Goal: Task Accomplishment & Management: Use online tool/utility

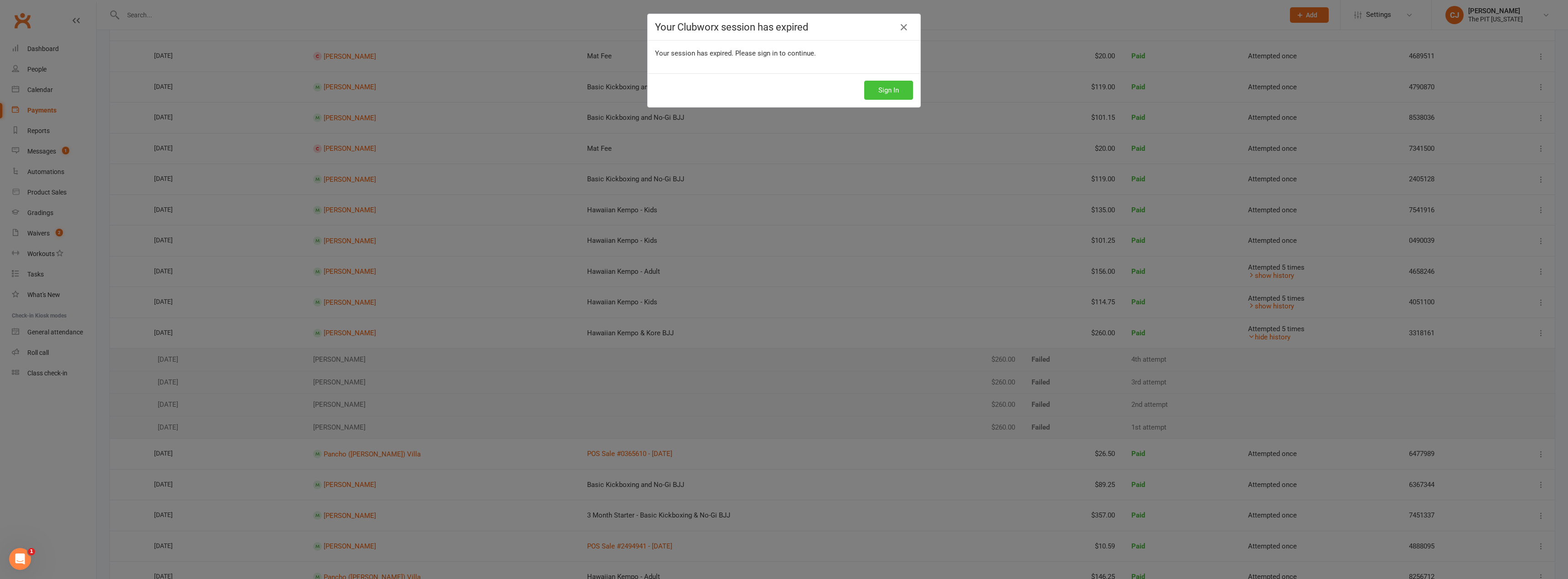
click at [885, 86] on button "Sign In" at bounding box center [889, 90] width 49 height 19
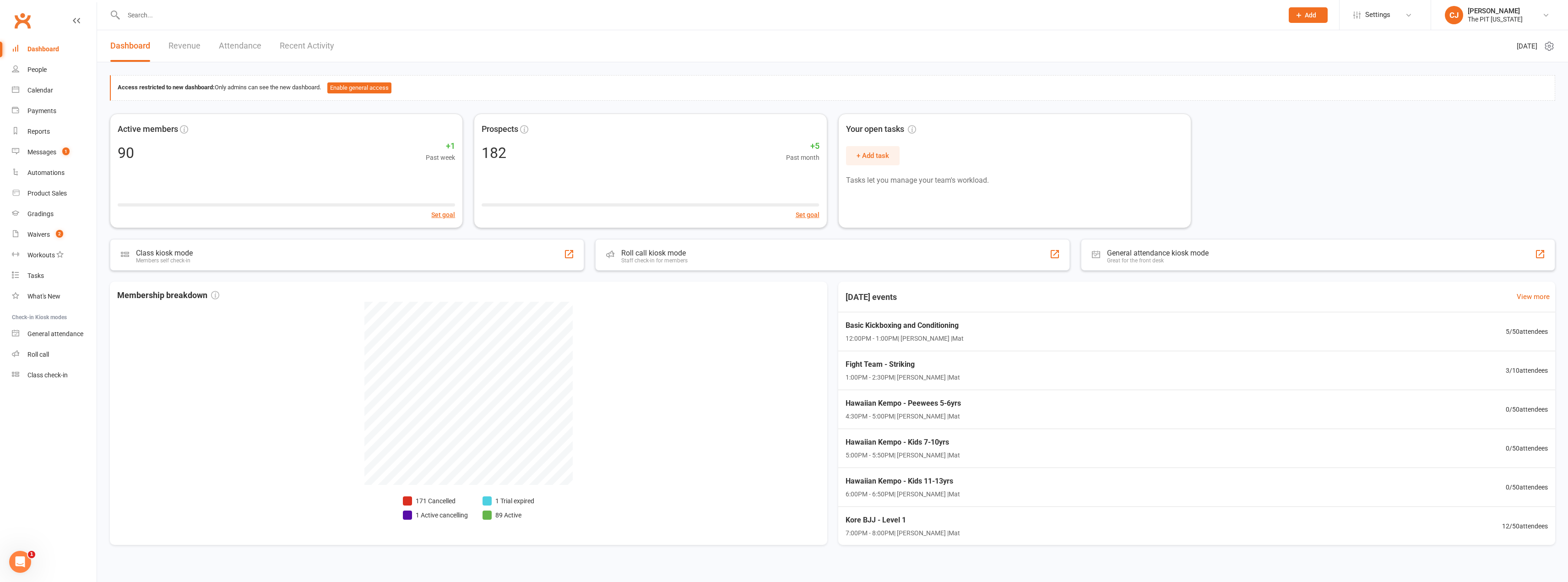
click at [297, 11] on input "text" at bounding box center [699, 15] width 1156 height 13
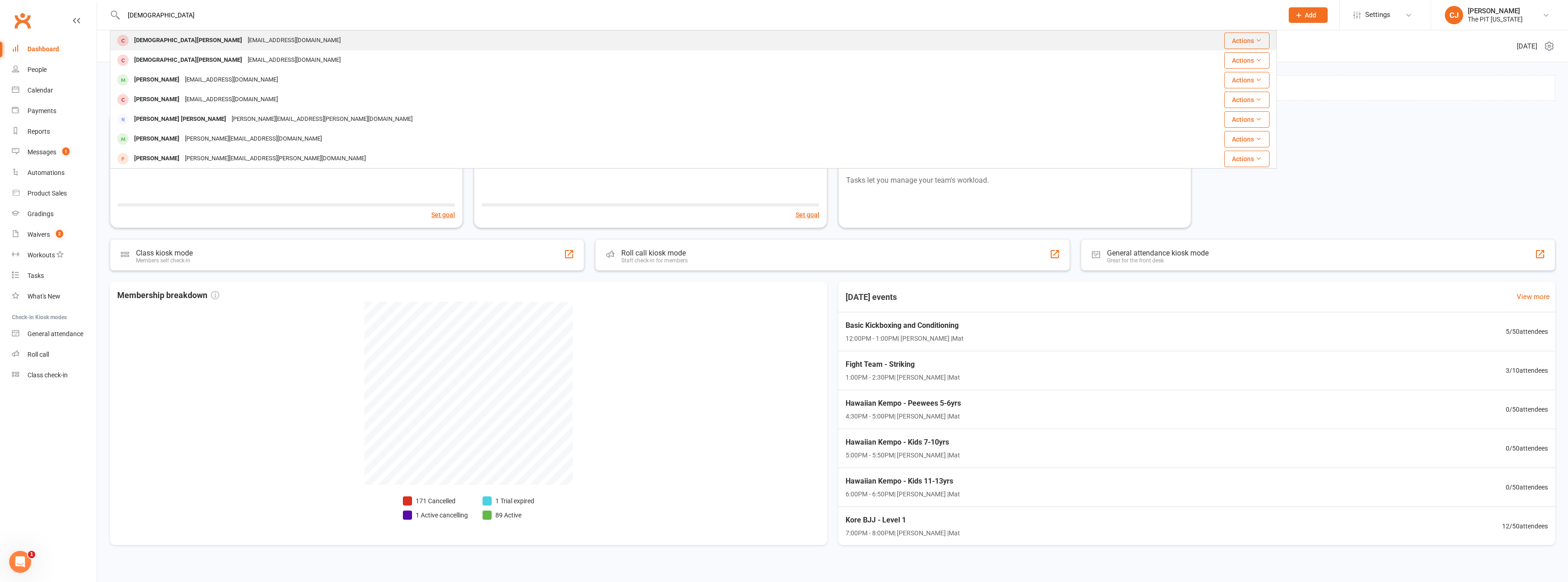
type input "[DEMOGRAPHIC_DATA]"
click at [165, 43] on div "[DEMOGRAPHIC_DATA][PERSON_NAME]" at bounding box center [188, 40] width 114 height 13
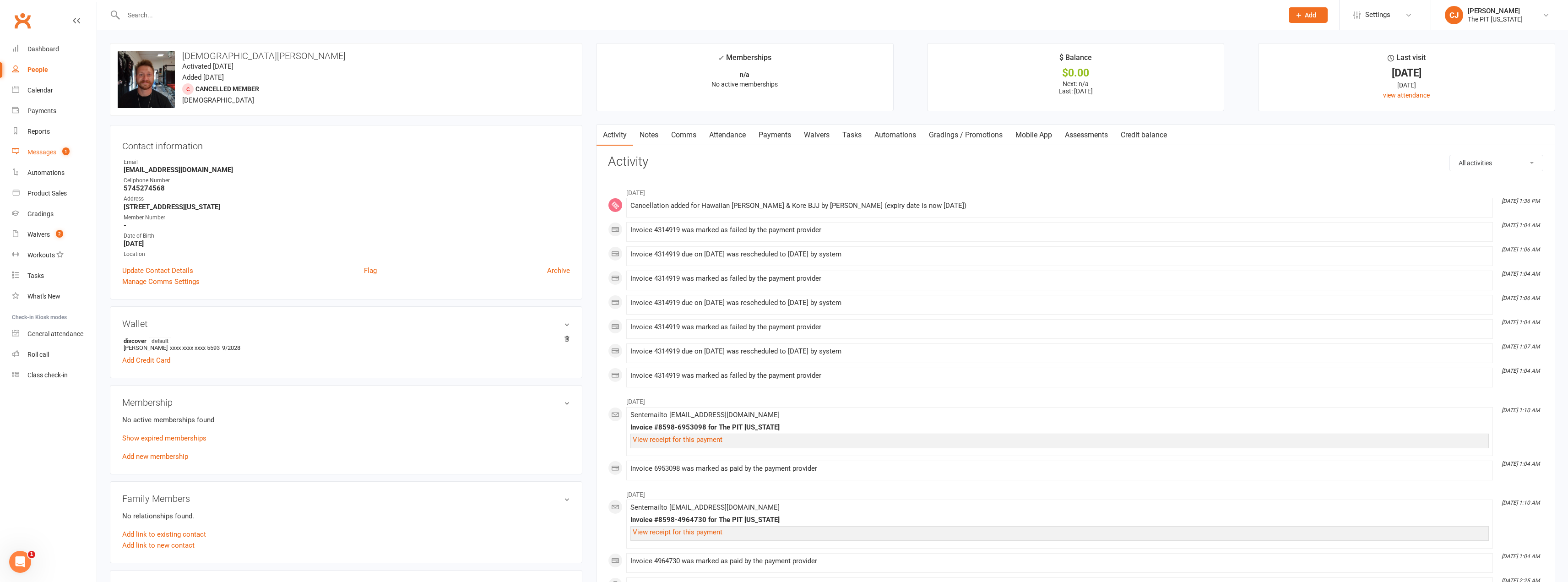
click at [56, 150] on div "Messages" at bounding box center [42, 152] width 29 height 7
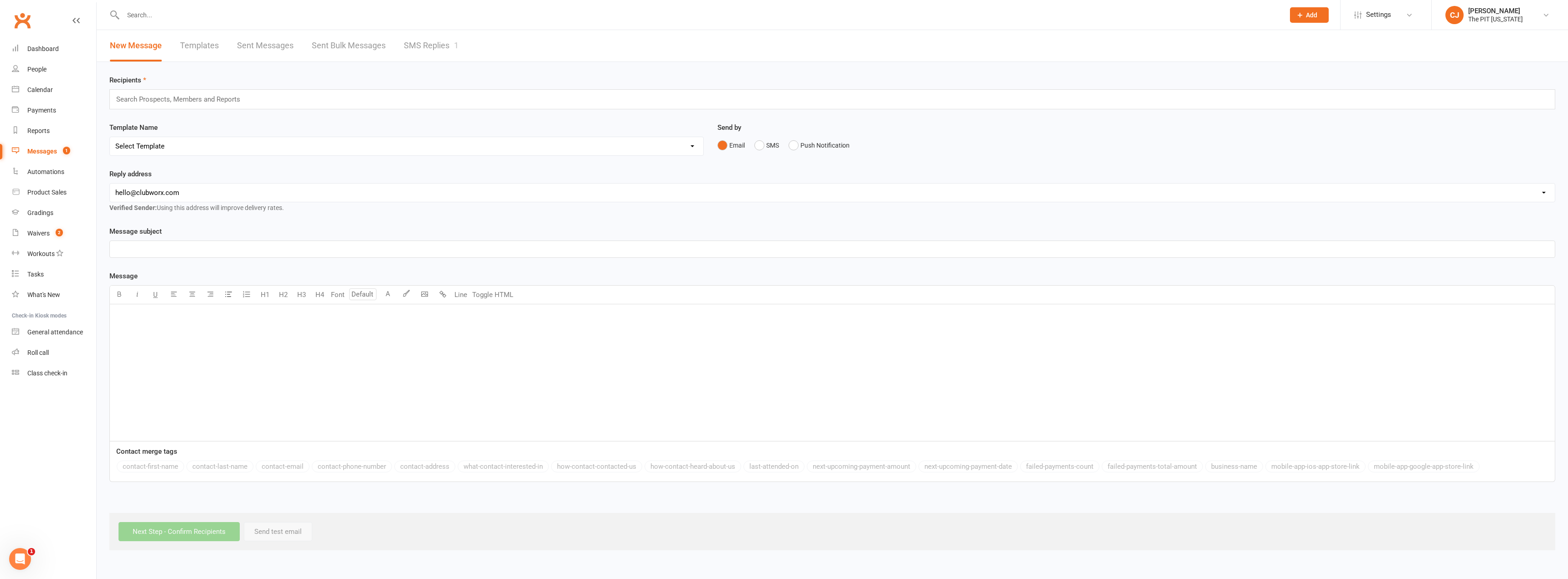
click at [429, 43] on link "SMS Replies 1" at bounding box center [431, 46] width 55 height 32
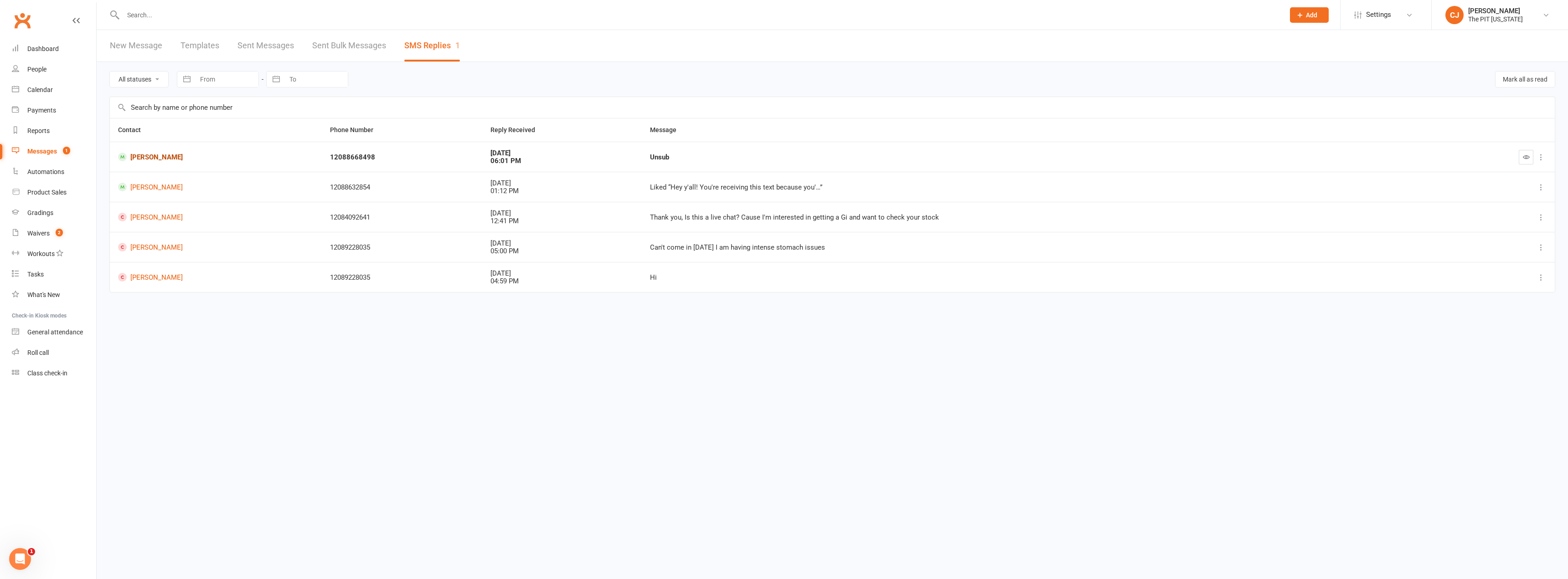
click at [176, 156] on link "[PERSON_NAME]" at bounding box center [215, 157] width 195 height 9
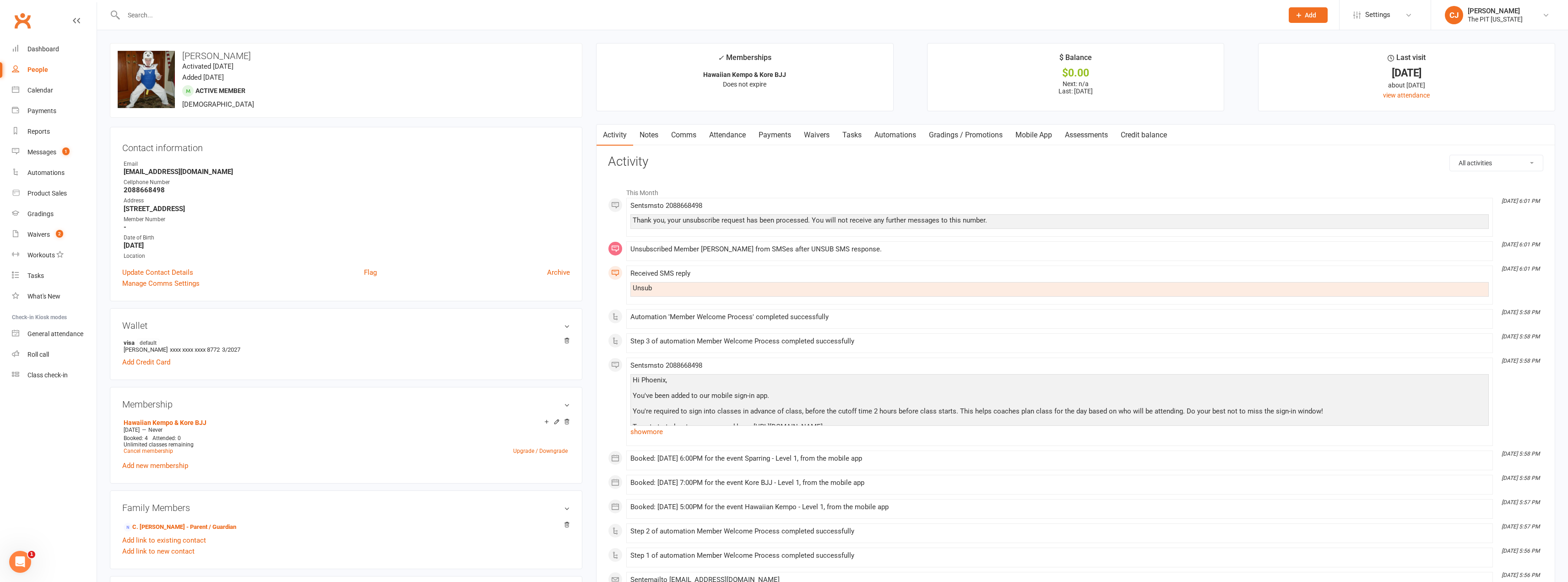
click at [1032, 135] on link "Mobile App" at bounding box center [1033, 135] width 50 height 21
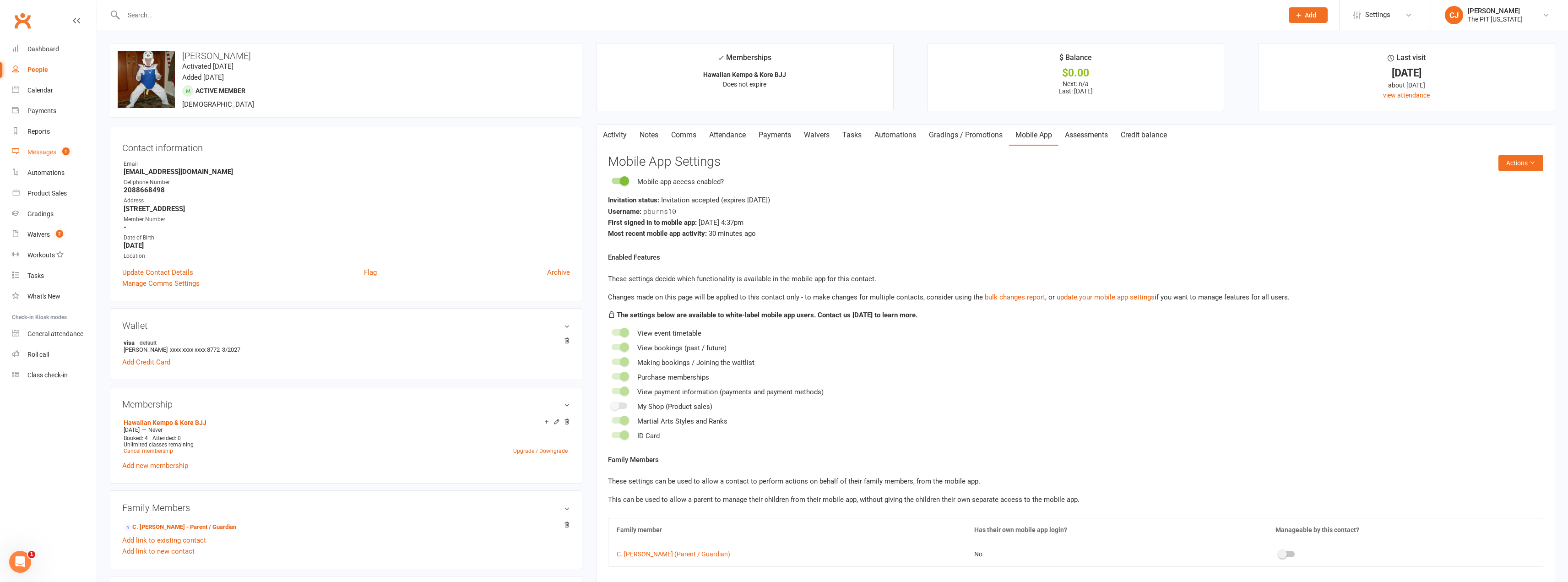
click at [55, 151] on div "Messages" at bounding box center [42, 152] width 29 height 7
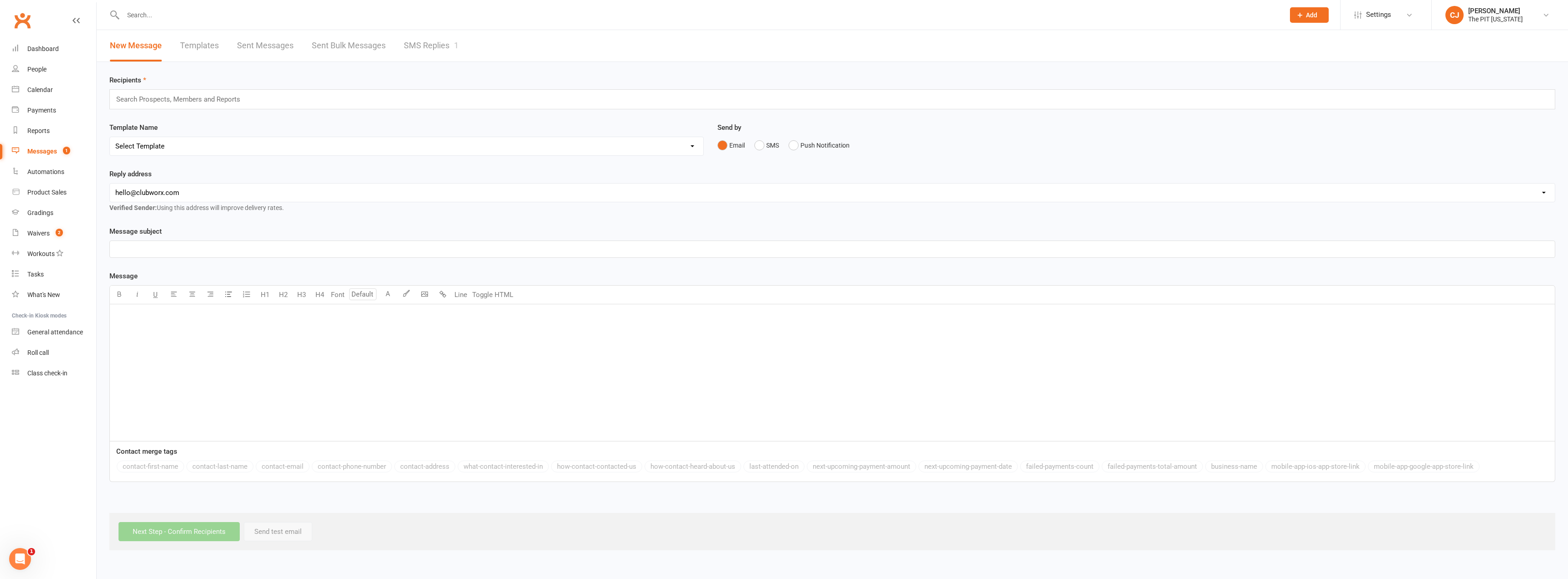
click at [430, 46] on link "SMS Replies 1" at bounding box center [431, 46] width 55 height 32
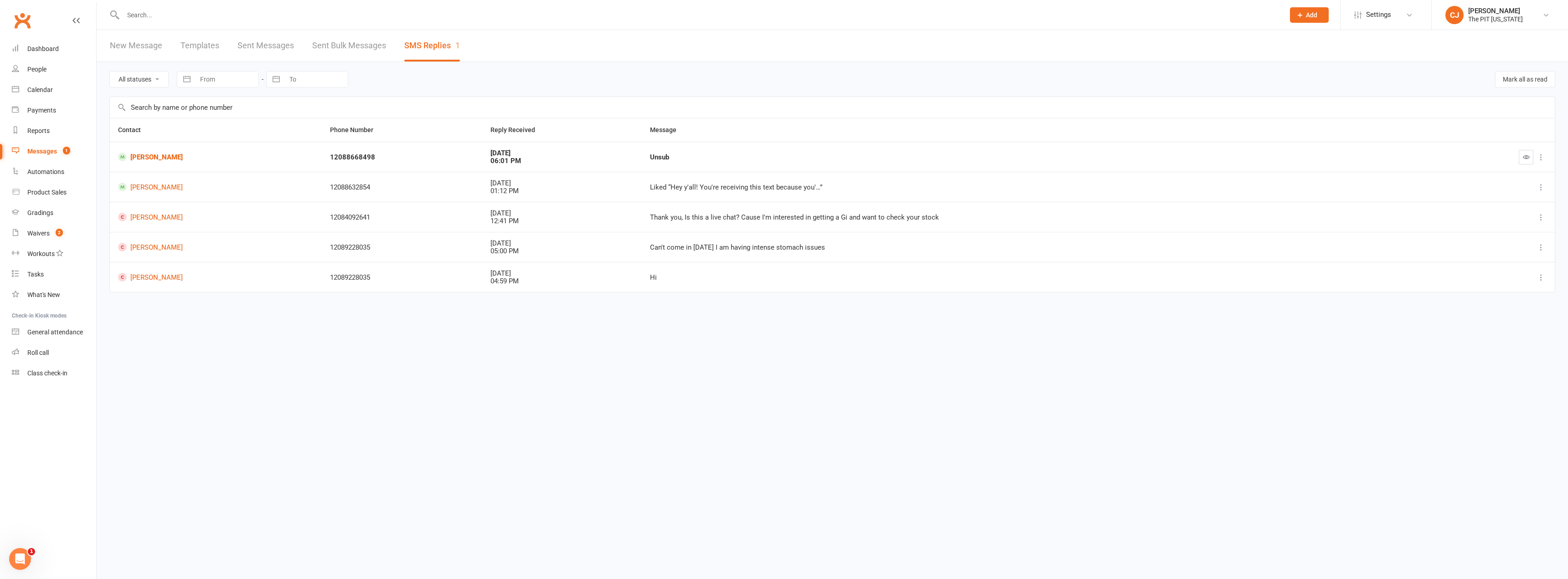
click at [333, 115] on input "text" at bounding box center [832, 108] width 1445 height 21
click at [357, 153] on td "12088668498" at bounding box center [402, 156] width 161 height 30
click at [1528, 158] on icon "button" at bounding box center [1526, 156] width 7 height 7
click at [51, 130] on link "Reports" at bounding box center [54, 131] width 85 height 21
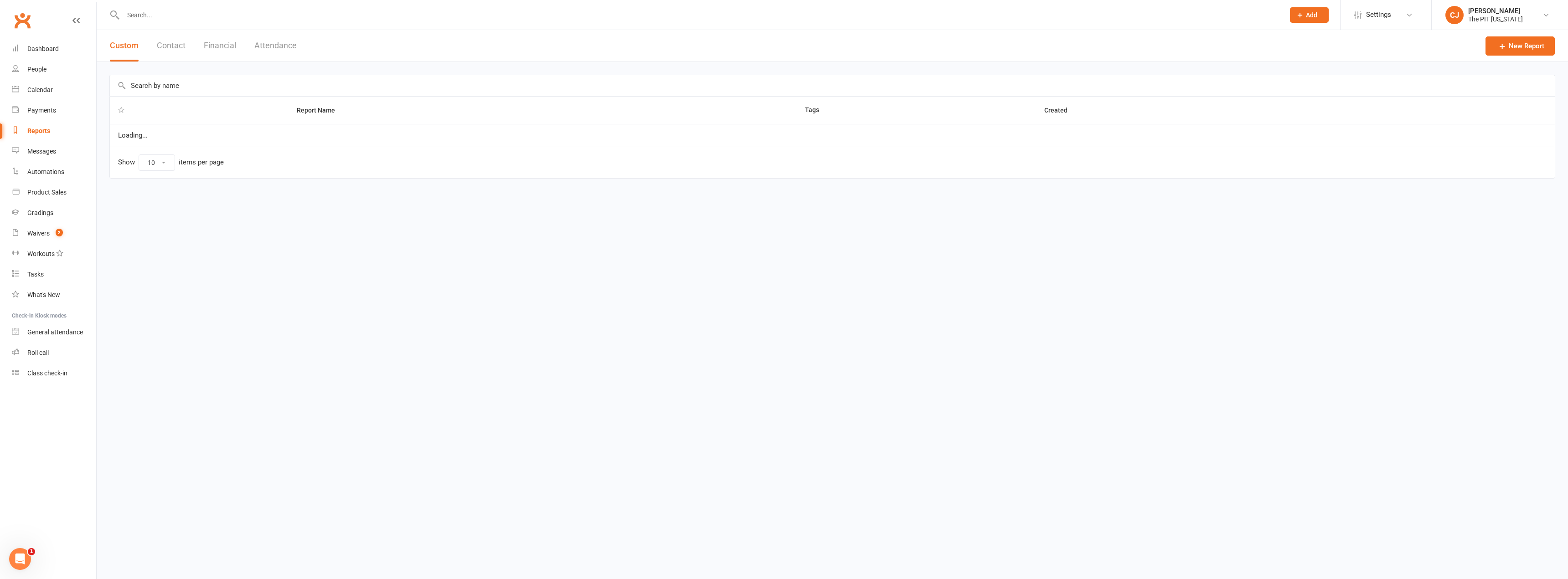
select select "100"
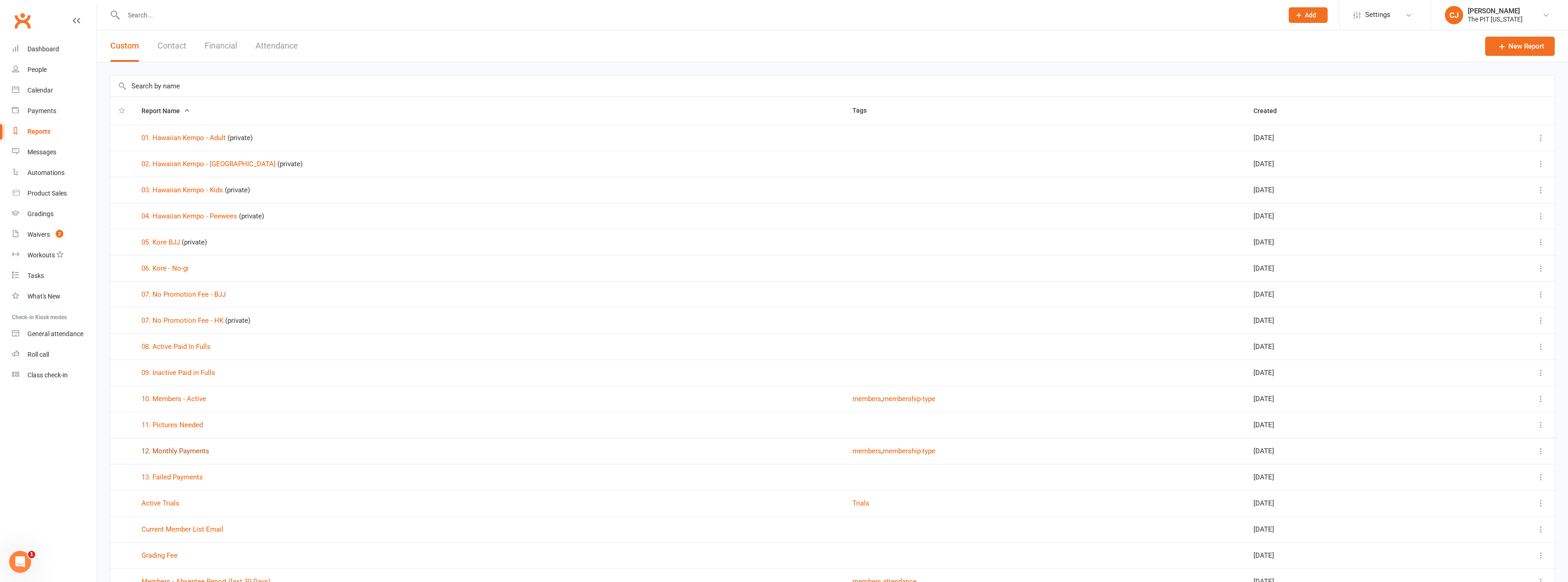
click at [185, 450] on link "12. Monthly Payments" at bounding box center [175, 451] width 68 height 8
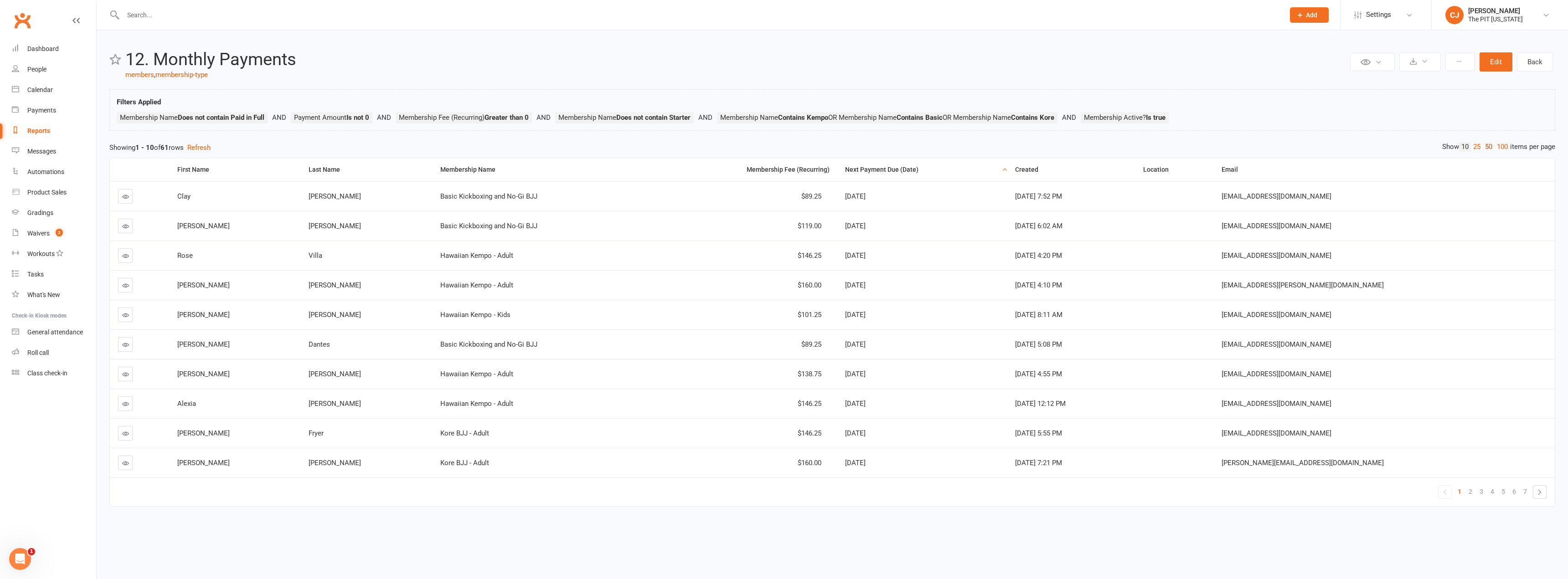
click at [1483, 148] on link "50" at bounding box center [1488, 147] width 12 height 10
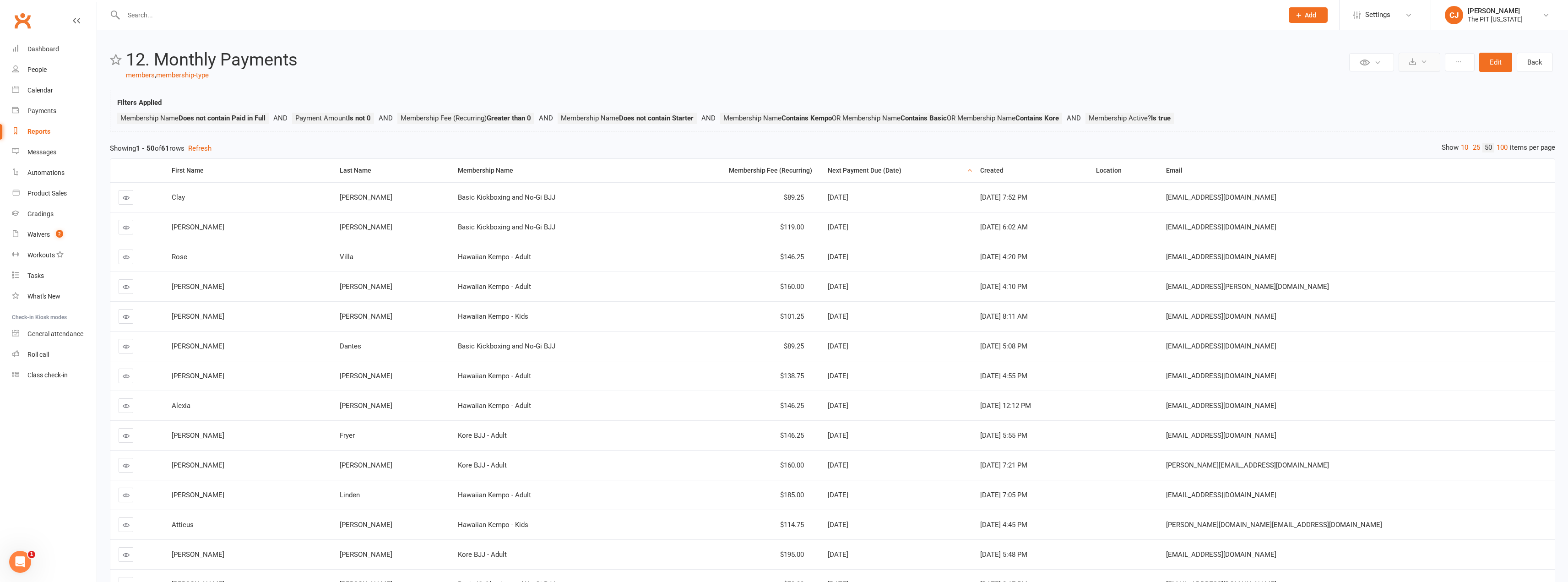
click at [1417, 65] on button at bounding box center [1419, 62] width 42 height 19
click at [1389, 84] on link "Export to CSV" at bounding box center [1391, 84] width 96 height 18
click at [812, 167] on div "Membership Fee (Recurring)" at bounding box center [735, 170] width 153 height 7
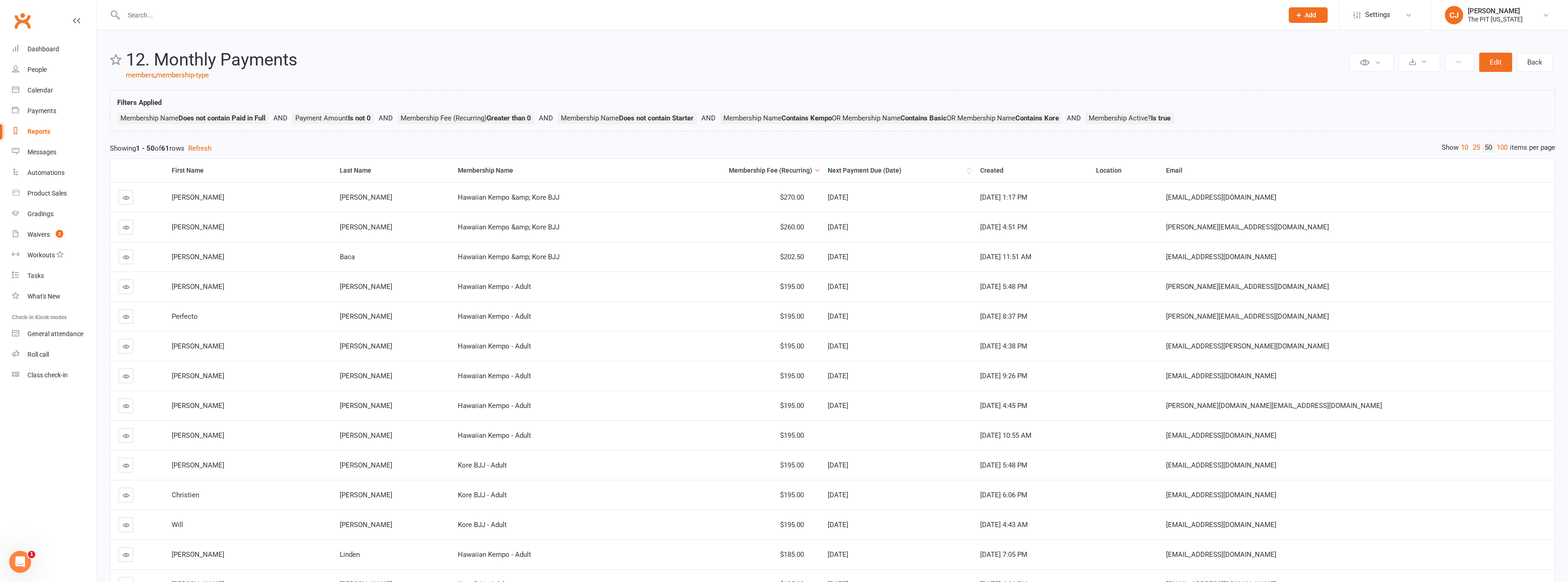
click at [896, 171] on div "Next Payment Due (Date)" at bounding box center [896, 170] width 137 height 7
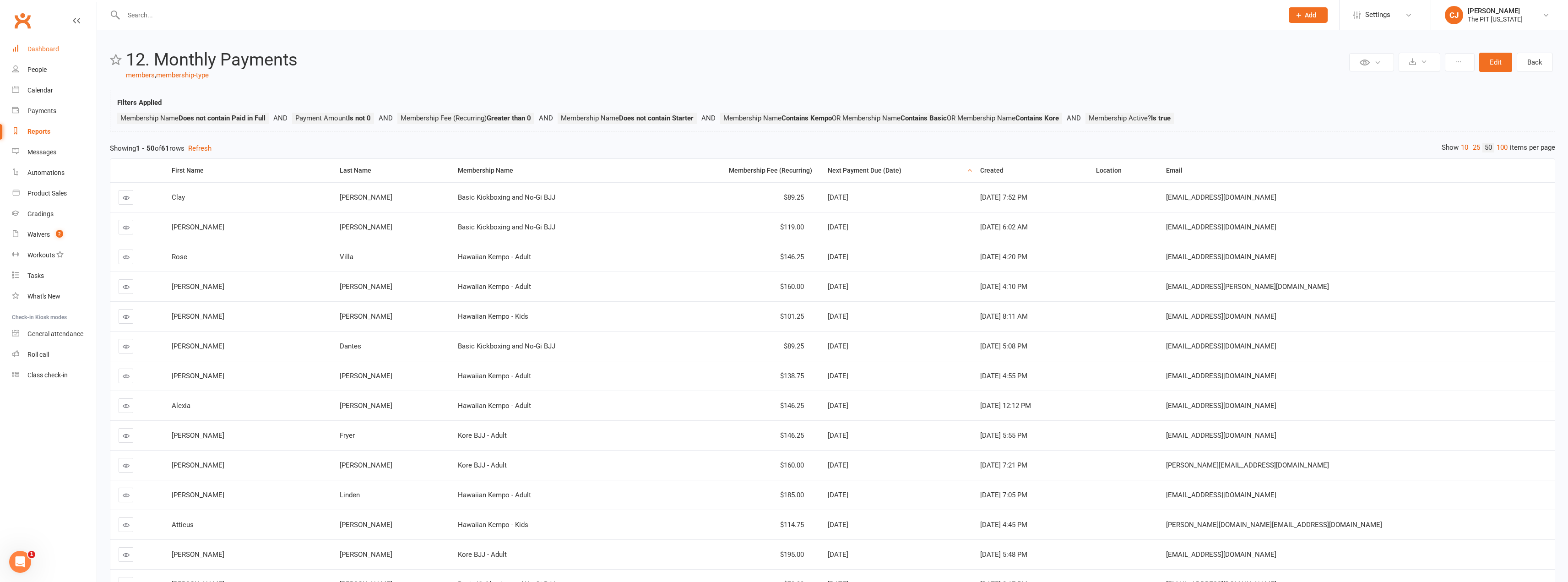
click at [51, 45] on div "Dashboard" at bounding box center [43, 49] width 32 height 7
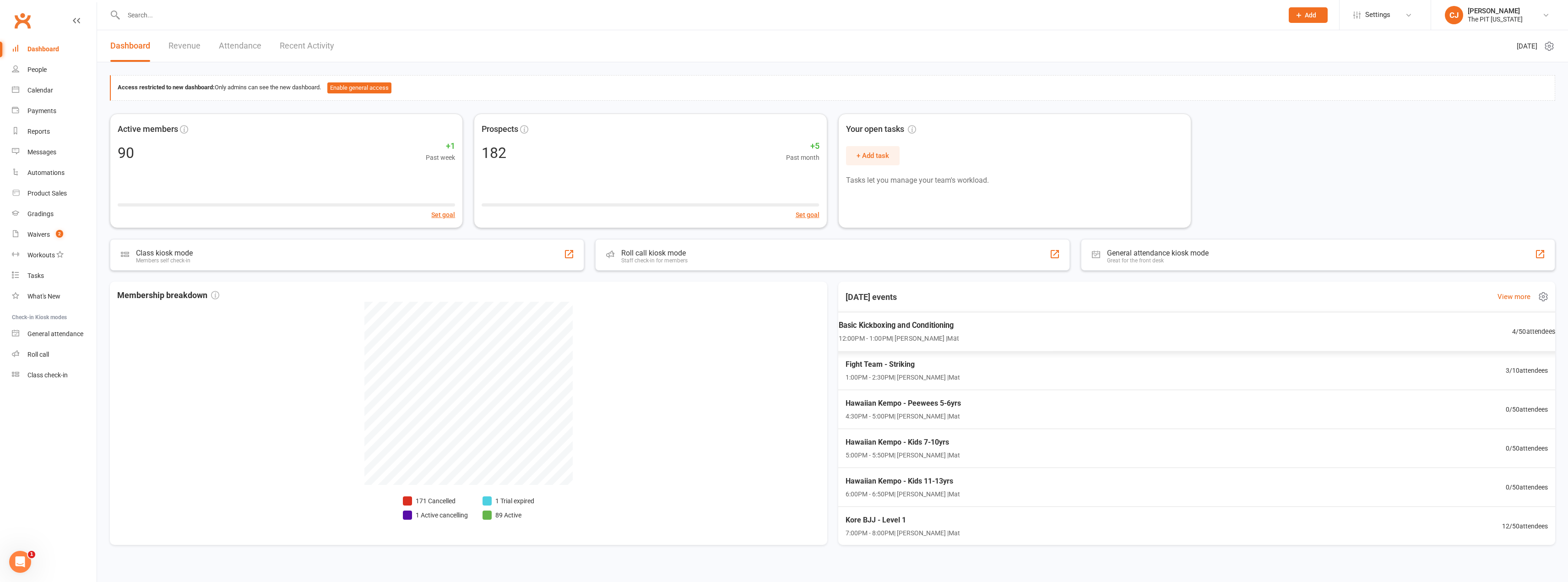
click at [977, 334] on div "Basic Kickboxing and Conditioning 12:00PM - 1:00PM | [PERSON_NAME] | Mat 4 / 50…" at bounding box center [1196, 331] width 739 height 40
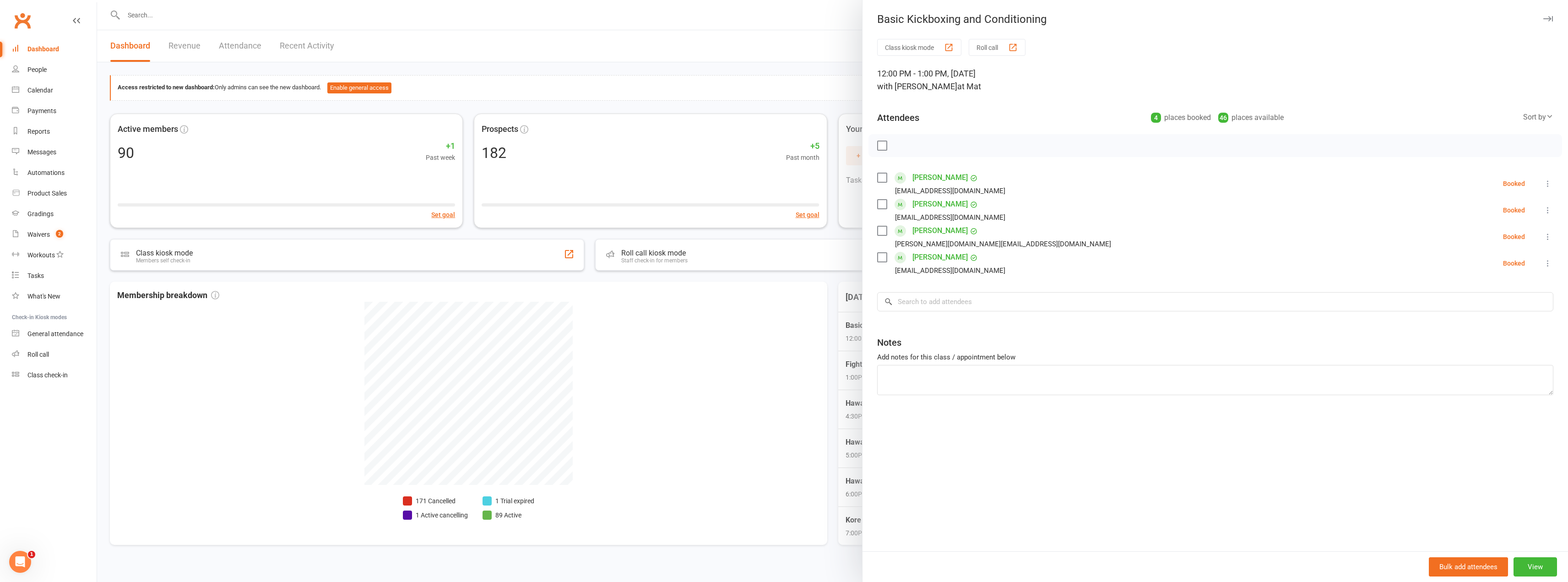
click at [877, 147] on label at bounding box center [882, 146] width 9 height 9
click at [877, 227] on label at bounding box center [882, 230] width 9 height 9
click at [1543, 238] on icon at bounding box center [1547, 237] width 9 height 9
click at [1462, 281] on link "Remove" at bounding box center [1499, 273] width 107 height 18
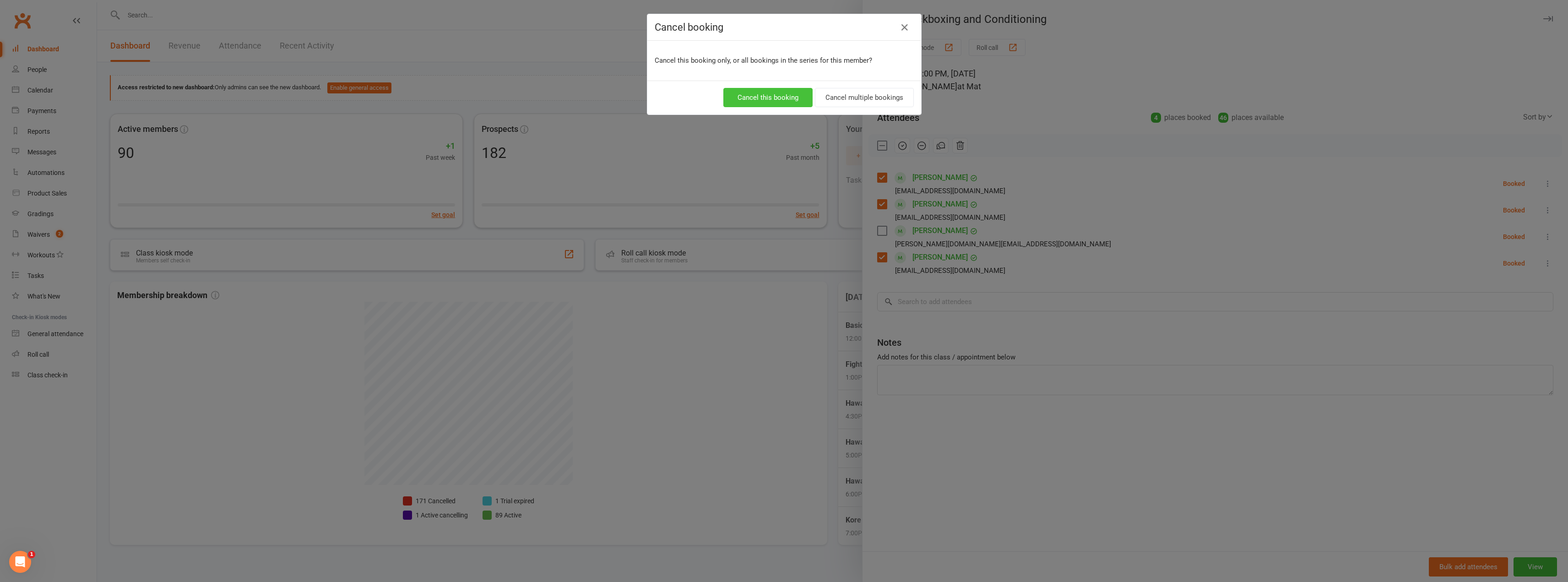
click at [782, 97] on button "Cancel this booking" at bounding box center [768, 97] width 89 height 19
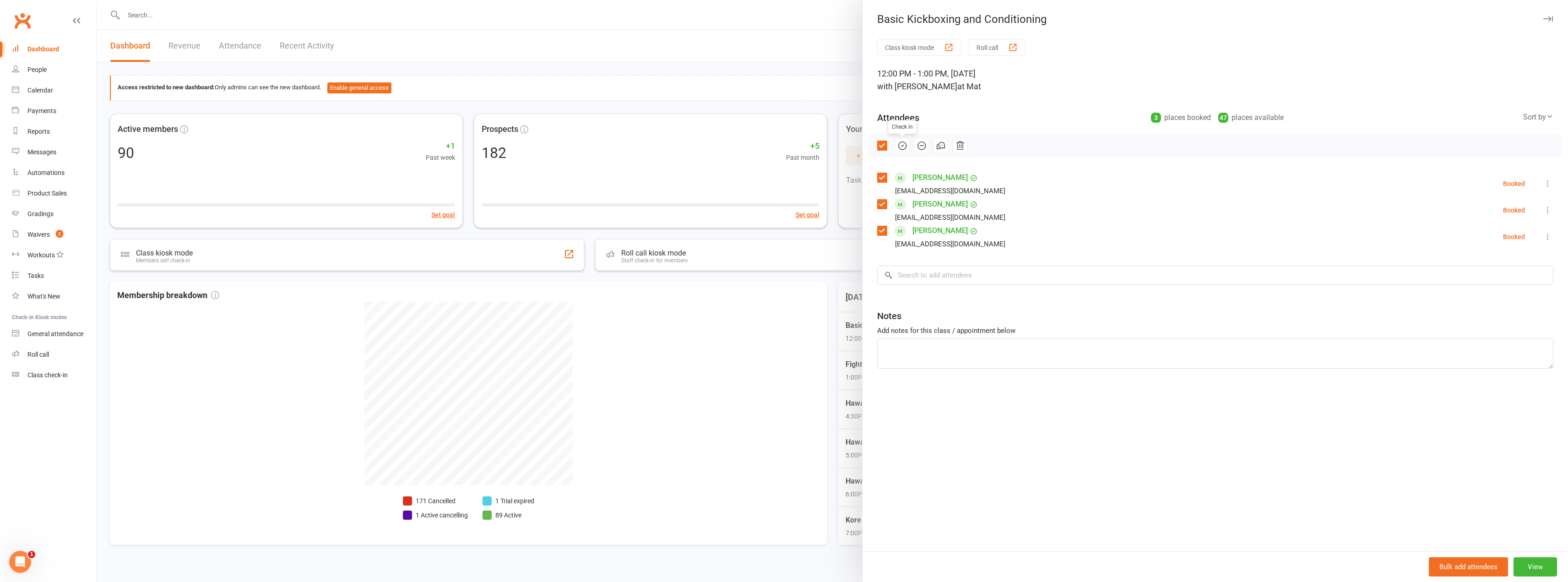
click at [902, 151] on button "button" at bounding box center [902, 145] width 15 height 15
click at [949, 284] on input "search" at bounding box center [1215, 274] width 676 height 19
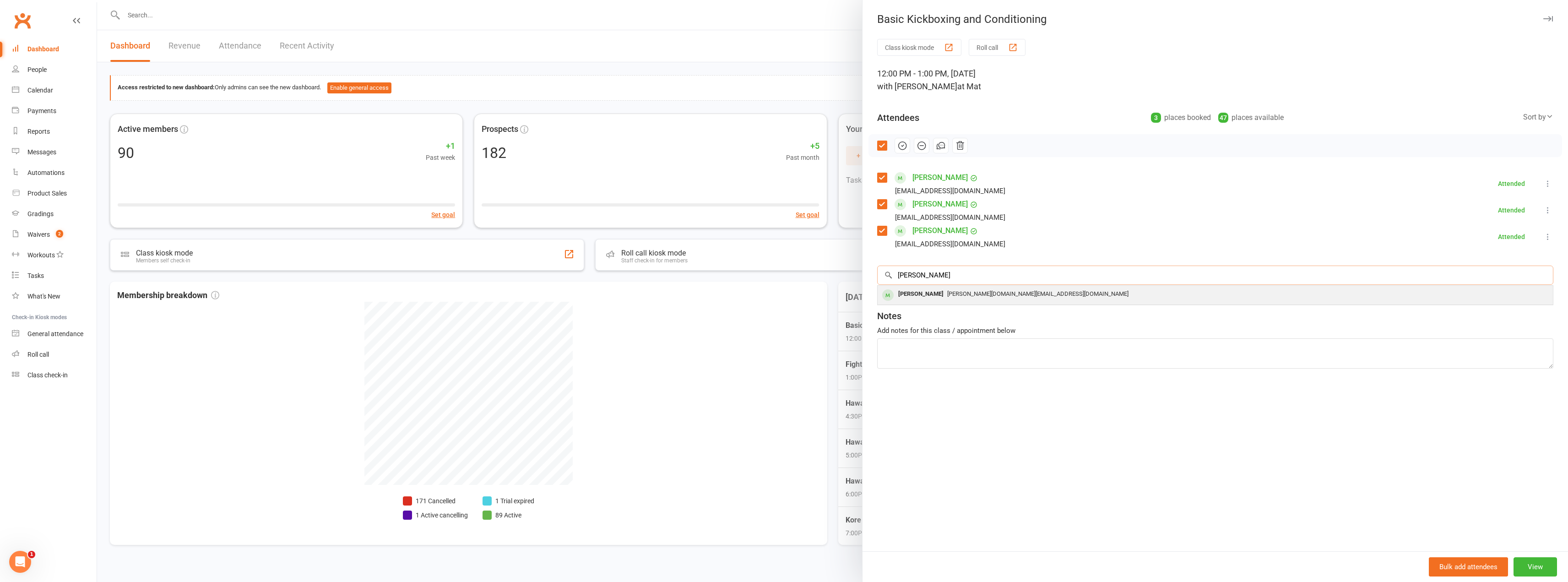
type input "[PERSON_NAME]"
click at [936, 303] on div "[PERSON_NAME] [PERSON_NAME][DOMAIN_NAME][EMAIL_ADDRESS][DOMAIN_NAME]" at bounding box center [1215, 295] width 675 height 19
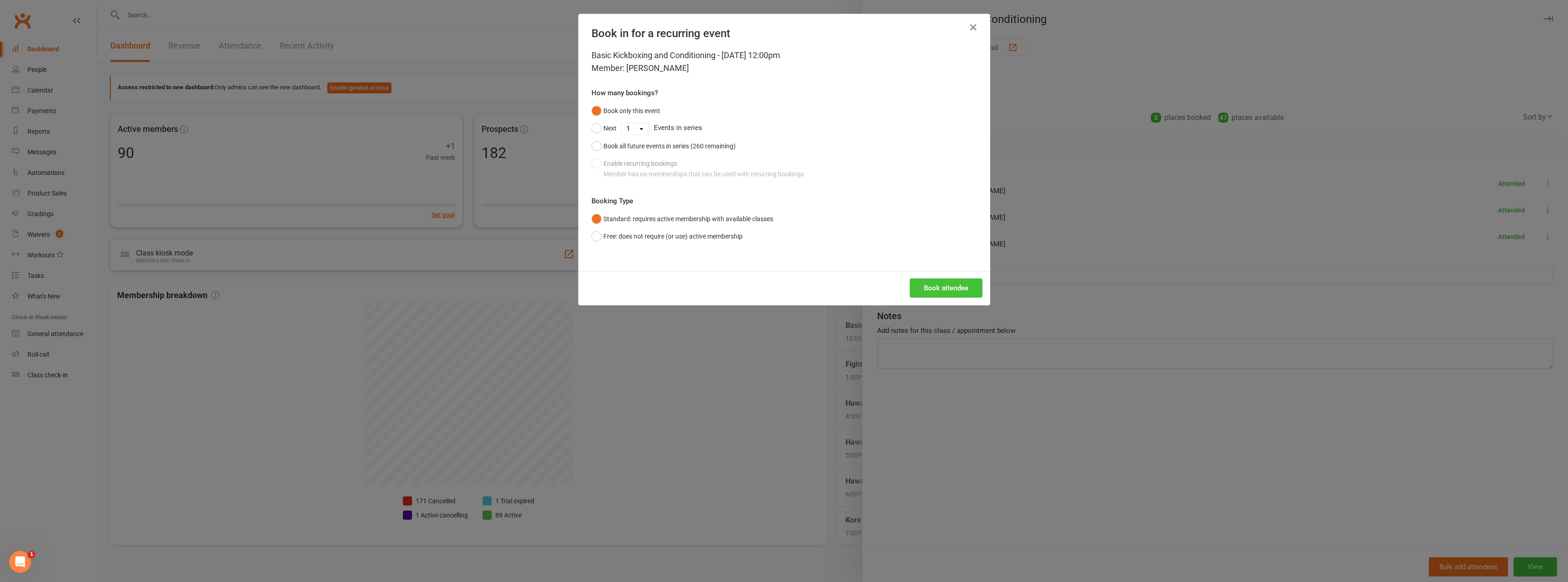
click at [941, 284] on button "Book attendee" at bounding box center [946, 287] width 73 height 19
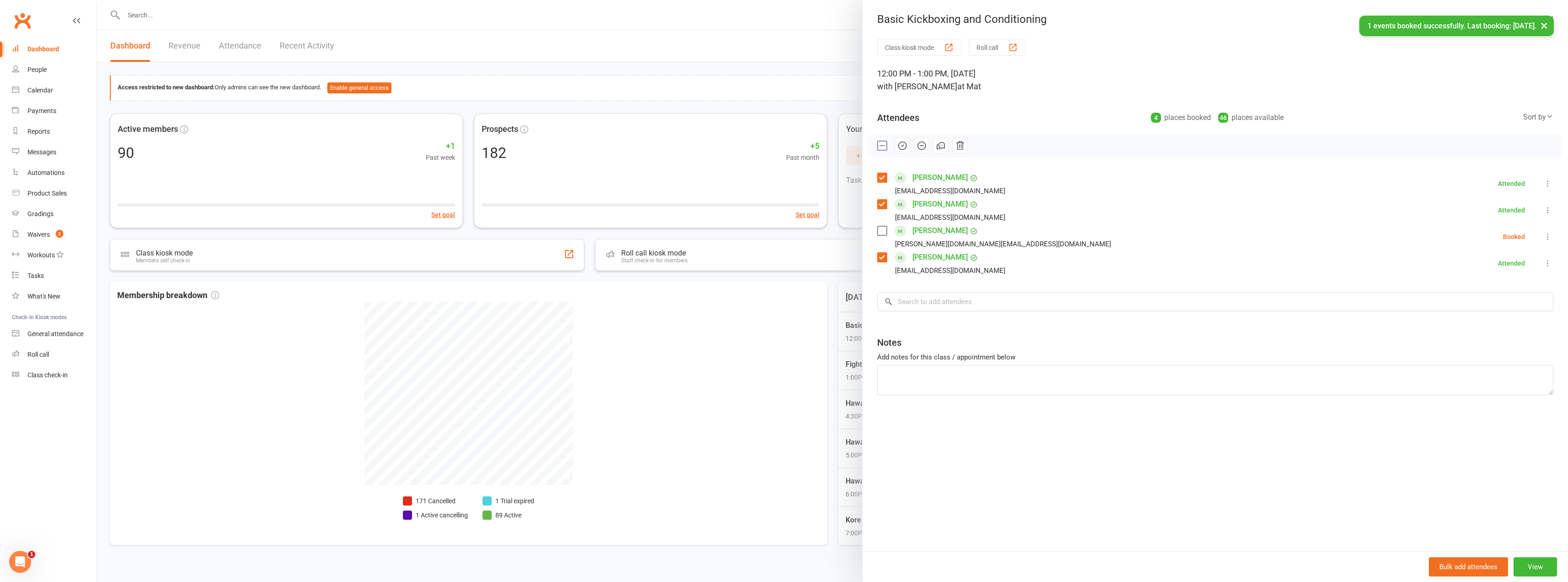
click at [877, 234] on label at bounding box center [882, 230] width 9 height 9
click at [897, 141] on icon "button" at bounding box center [902, 146] width 10 height 10
